Goal: Use online tool/utility: Utilize a website feature to perform a specific function

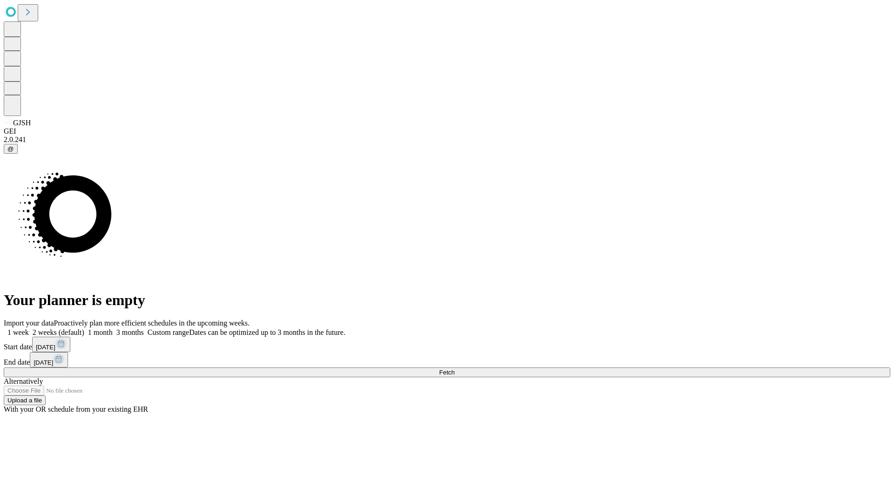
click at [454, 369] on span "Fetch" at bounding box center [446, 372] width 15 height 7
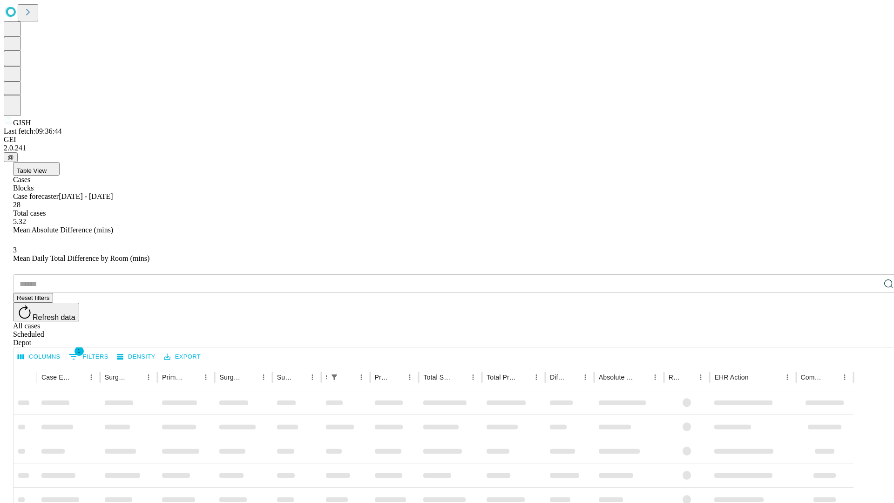
click at [47, 167] on span "Table View" at bounding box center [32, 170] width 30 height 7
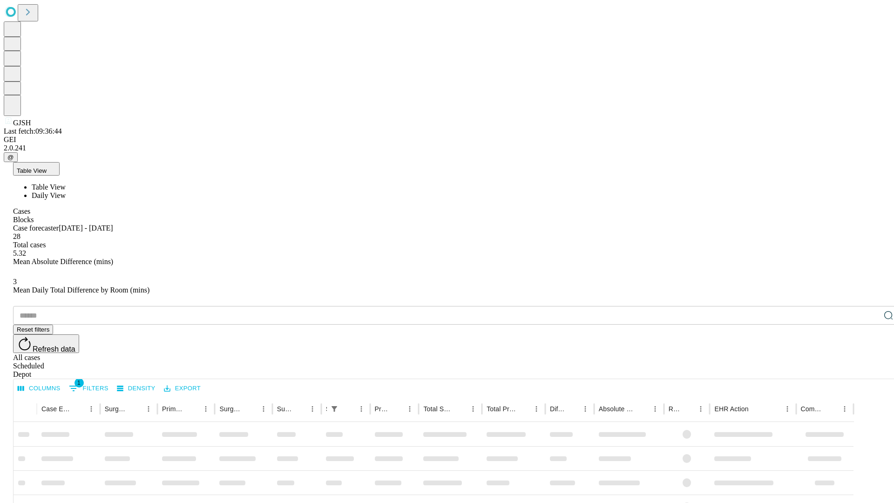
click at [66, 191] on span "Daily View" at bounding box center [49, 195] width 34 height 8
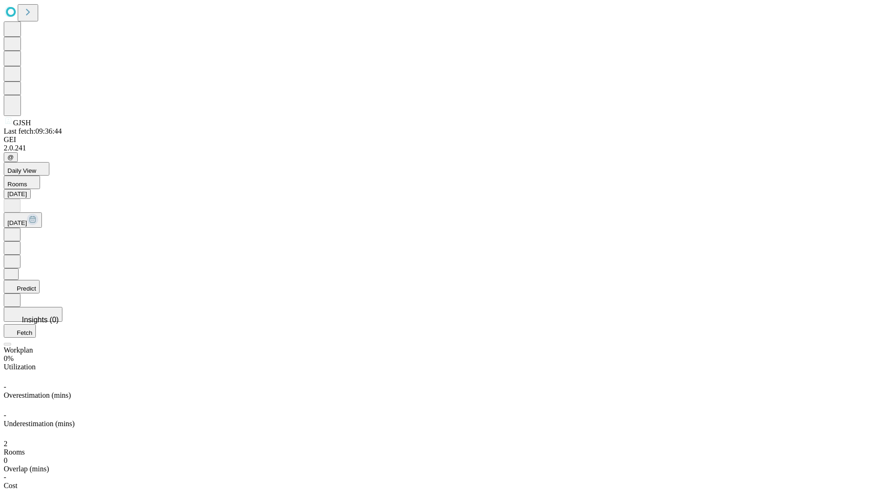
click at [40, 280] on button "Predict" at bounding box center [22, 286] width 36 height 13
